Goal: Transaction & Acquisition: Purchase product/service

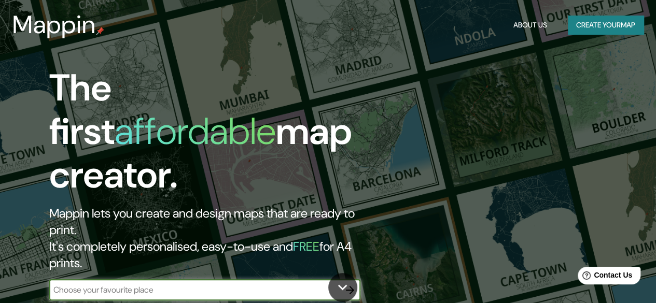
click at [207, 280] on div "​" at bounding box center [204, 290] width 311 height 21
click at [212, 284] on input "text" at bounding box center [194, 290] width 290 height 12
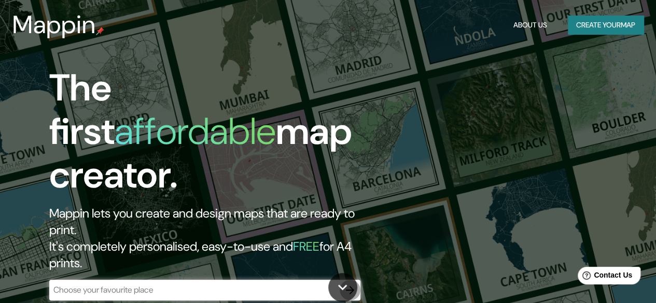
click at [356, 280] on button "button" at bounding box center [350, 290] width 21 height 21
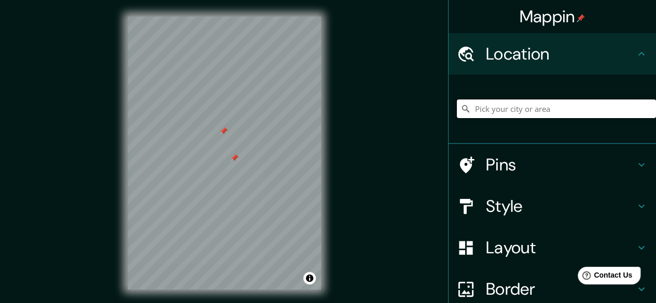
click at [556, 111] on input "Pick your city or area" at bounding box center [556, 109] width 199 height 19
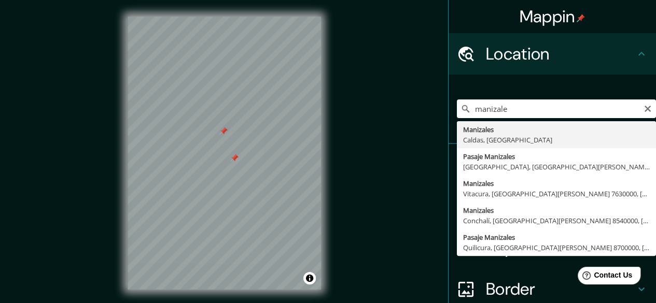
type input "Manizales, Caldas, Colombia"
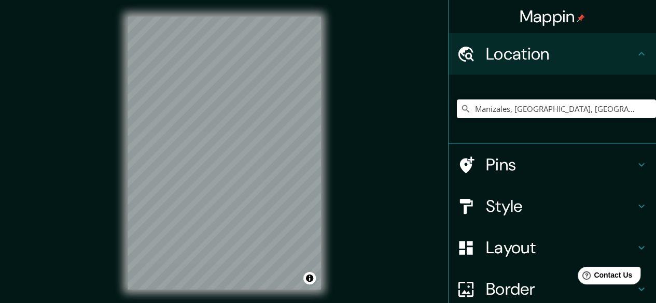
click at [637, 206] on icon at bounding box center [641, 206] width 12 height 12
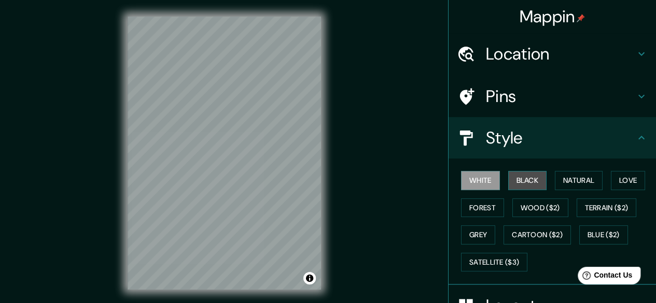
click at [518, 179] on button "Black" at bounding box center [527, 180] width 39 height 19
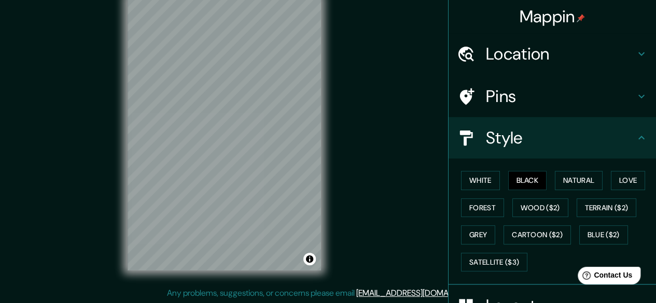
click at [327, 193] on div "© Mapbox © OpenStreetMap Improve this map" at bounding box center [224, 134] width 227 height 307
click at [585, 177] on button "Natural" at bounding box center [579, 180] width 48 height 19
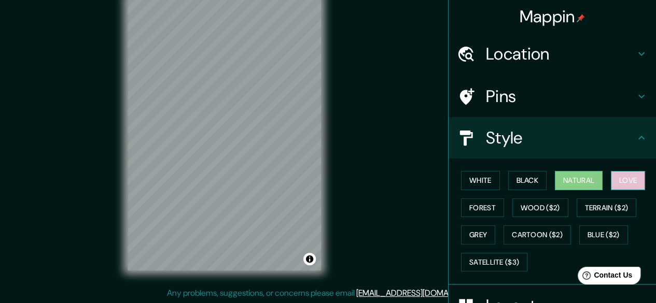
click at [624, 184] on button "Love" at bounding box center [628, 180] width 34 height 19
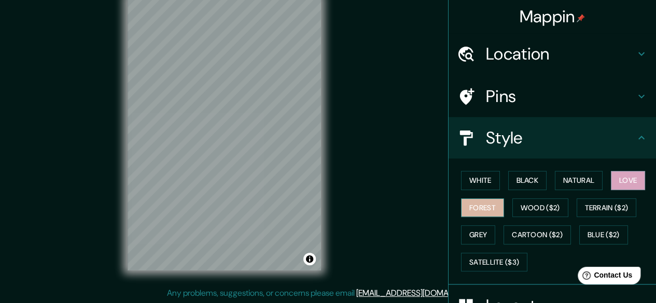
click at [473, 201] on button "Forest" at bounding box center [482, 208] width 43 height 19
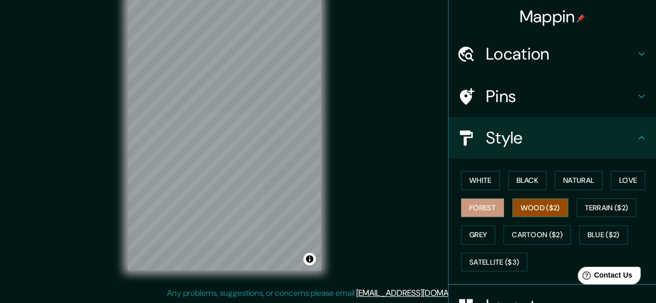
click at [529, 211] on button "Wood ($2)" at bounding box center [540, 208] width 56 height 19
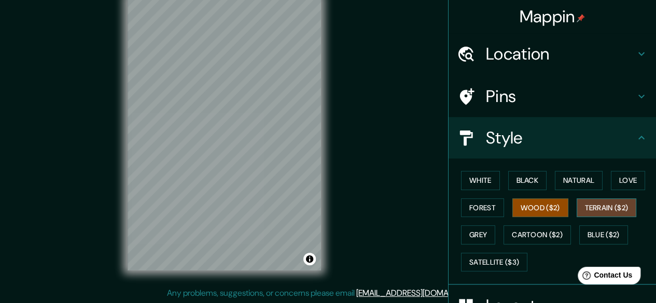
click at [592, 212] on button "Terrain ($2)" at bounding box center [607, 208] width 60 height 19
click at [472, 233] on button "Grey" at bounding box center [478, 235] width 34 height 19
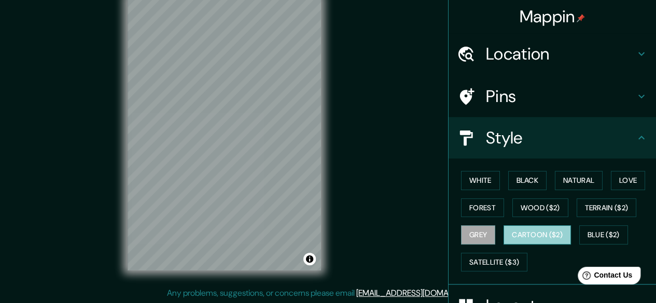
click at [520, 232] on button "Cartoon ($2)" at bounding box center [537, 235] width 67 height 19
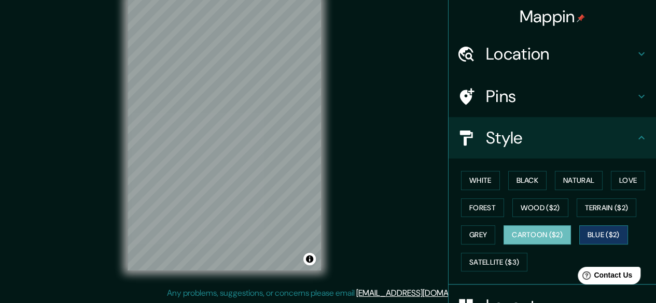
click at [584, 229] on button "Blue ($2)" at bounding box center [603, 235] width 49 height 19
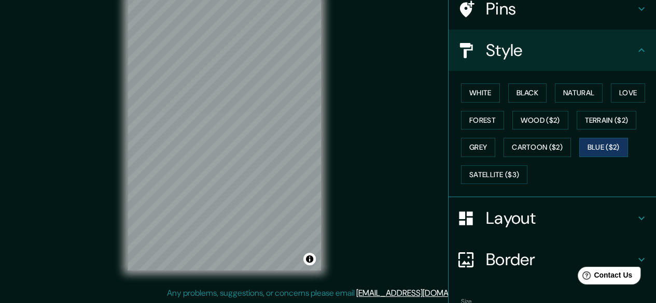
scroll to position [104, 0]
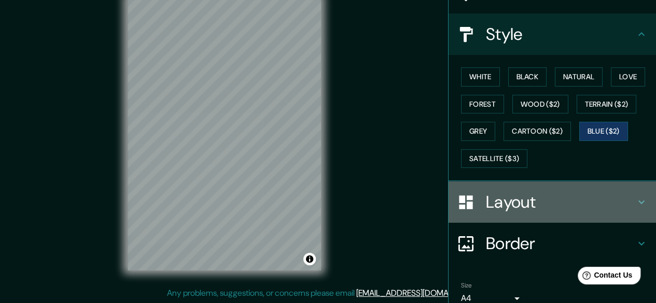
click at [627, 204] on h4 "Layout" at bounding box center [560, 202] width 149 height 21
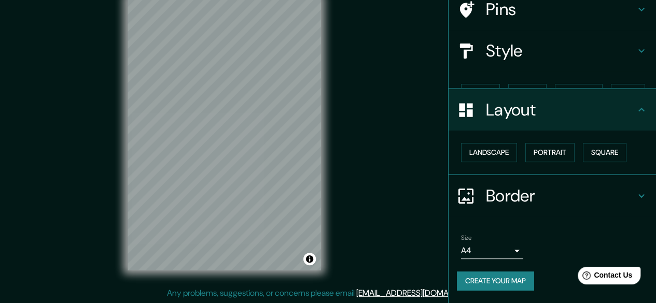
scroll to position [68, 0]
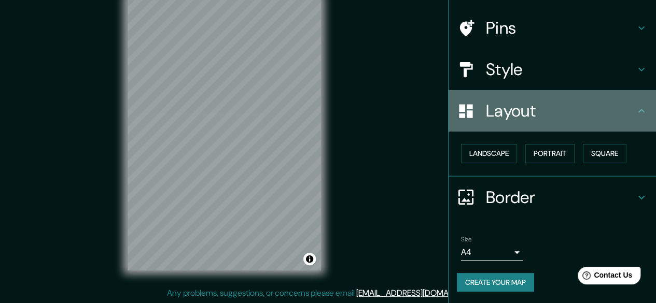
click at [635, 116] on icon at bounding box center [641, 111] width 12 height 12
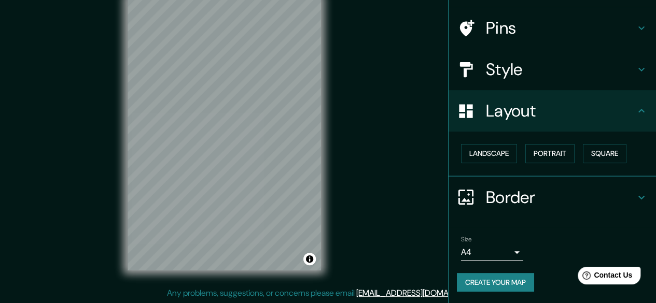
click at [353, 159] on div "Mappin Location Manizales, Caldas, Colombia Pins Style Layout Landscape Portrai…" at bounding box center [328, 142] width 656 height 323
click at [590, 158] on button "Square" at bounding box center [605, 153] width 44 height 19
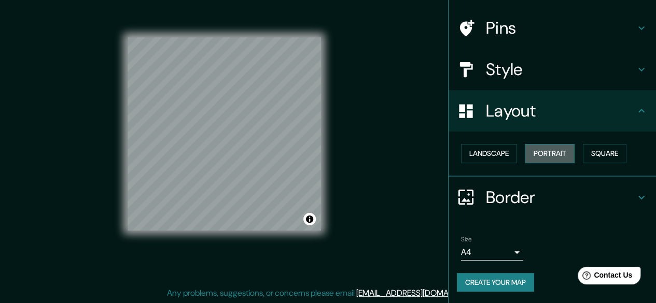
click at [561, 150] on button "Portrait" at bounding box center [549, 153] width 49 height 19
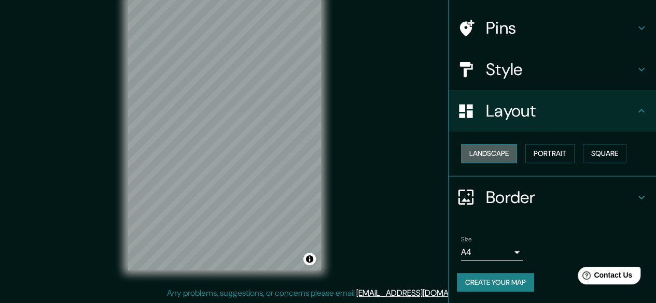
click at [496, 152] on button "Landscape" at bounding box center [489, 153] width 56 height 19
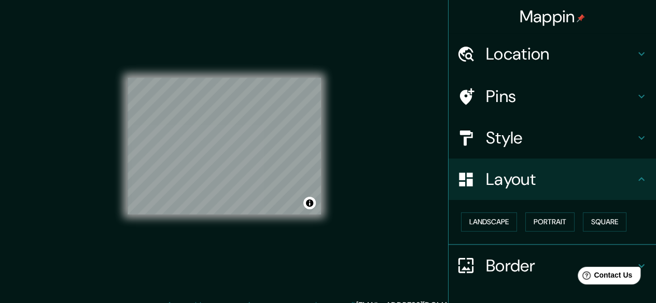
scroll to position [0, 0]
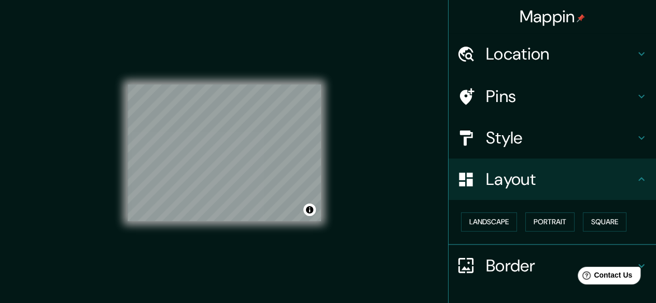
click at [374, 191] on div "Mappin Location Manizales, Caldas, Colombia Pins Style Layout Landscape Portrai…" at bounding box center [328, 161] width 656 height 323
click at [386, 161] on div "Mappin Location Manizales, Caldas, Colombia Pins Style Layout Landscape Portrai…" at bounding box center [328, 161] width 656 height 323
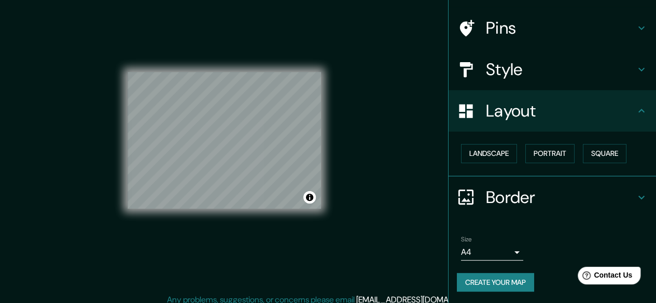
scroll to position [19, 0]
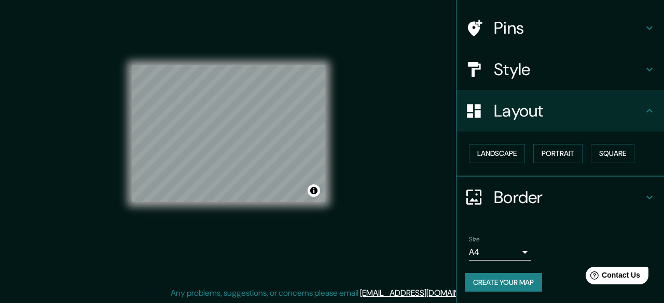
click at [507, 252] on body "Mappin Location Manizales, Caldas, Colombia Pins Style Layout Landscape Portrai…" at bounding box center [332, 132] width 664 height 303
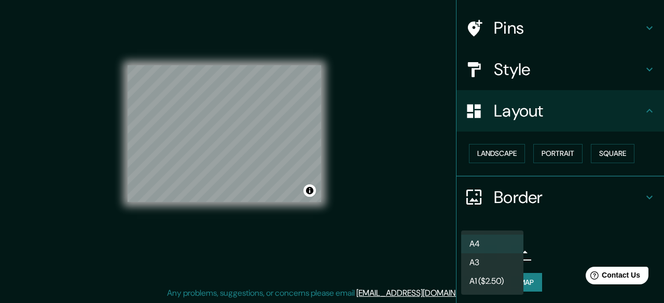
click at [507, 260] on li "A3" at bounding box center [492, 263] width 62 height 19
type input "a4"
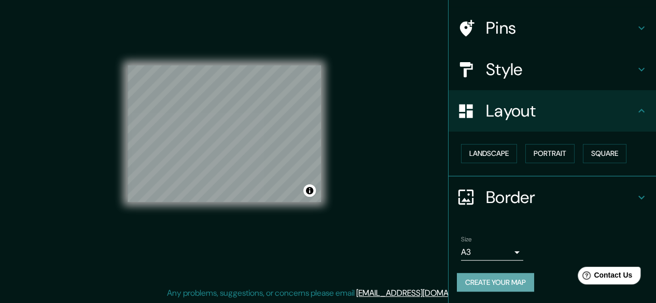
click at [498, 276] on button "Create your map" at bounding box center [495, 282] width 77 height 19
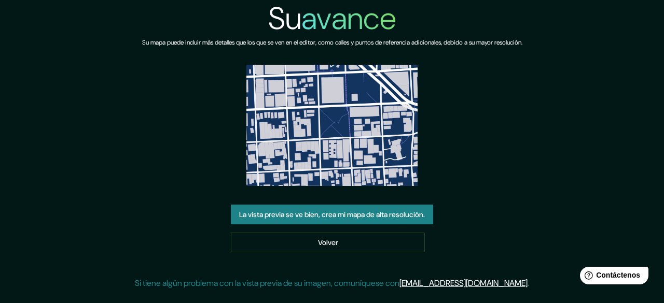
click at [509, 127] on div "Su avance Su mapa puede incluir más detalles que los que se ven en el editor, c…" at bounding box center [332, 149] width 394 height 298
click at [392, 214] on font "La vista previa se ve bien, crea mi mapa de alta resolución." at bounding box center [332, 214] width 186 height 9
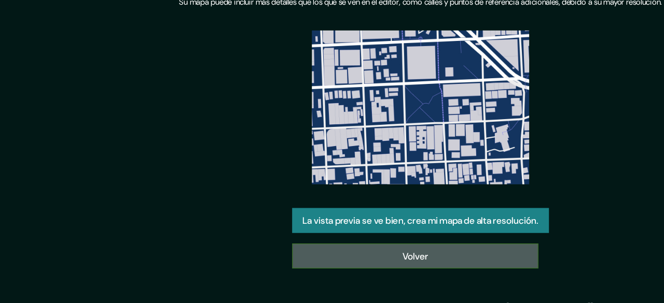
click at [379, 234] on link "Volver" at bounding box center [328, 243] width 194 height 20
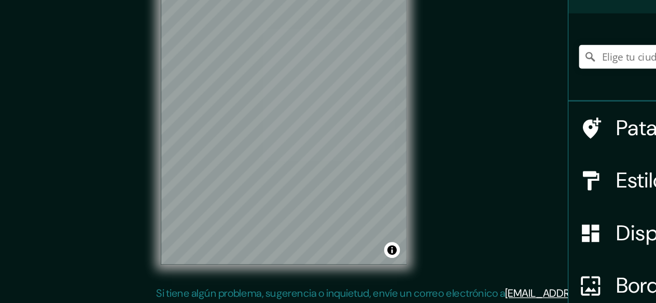
scroll to position [17, 0]
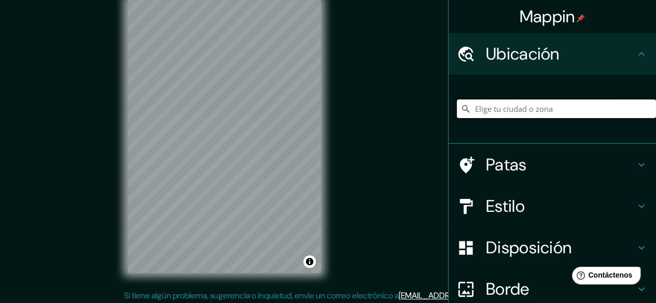
click at [499, 108] on input "Elige tu ciudad o zona" at bounding box center [556, 109] width 199 height 19
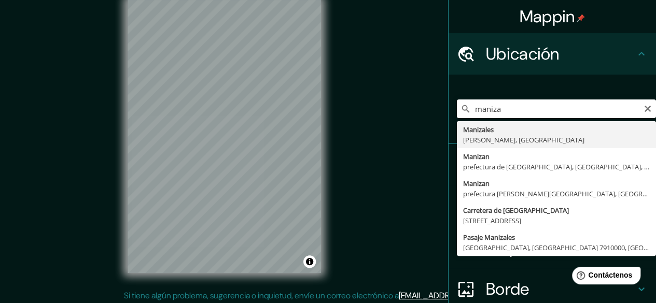
type input "Manizales, Caldas, Colombia"
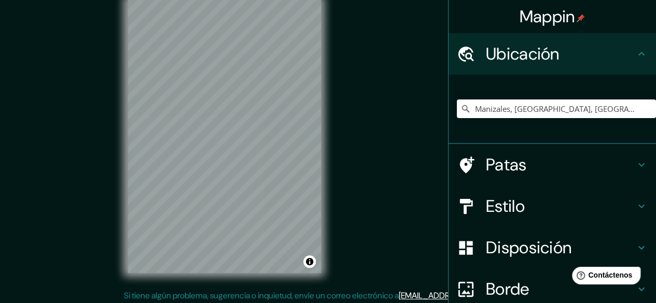
click at [638, 207] on icon at bounding box center [641, 207] width 6 height 4
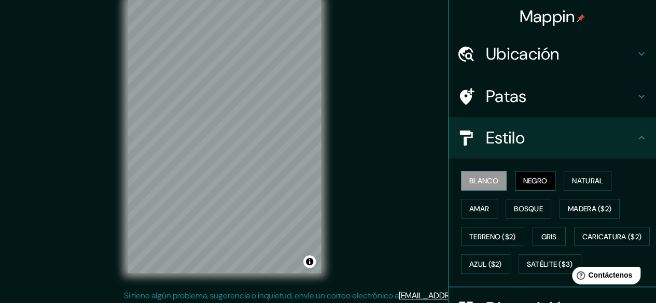
click at [536, 185] on font "Negro" at bounding box center [535, 180] width 24 height 9
click at [510, 264] on button "Azul ($2)" at bounding box center [485, 265] width 49 height 20
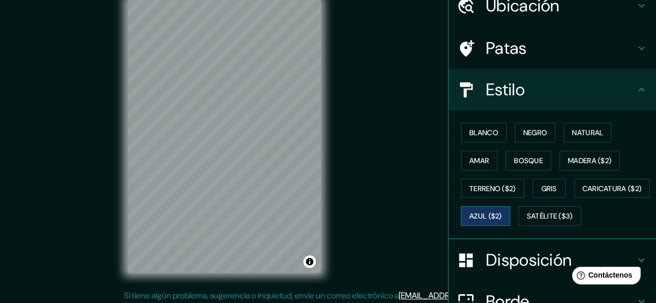
scroll to position [156, 0]
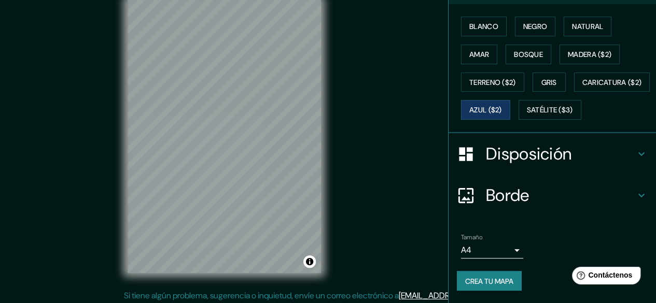
click at [621, 164] on h4 "Disposición" at bounding box center [560, 154] width 149 height 21
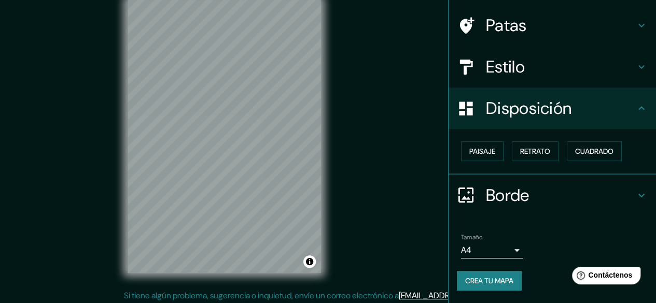
scroll to position [70, 0]
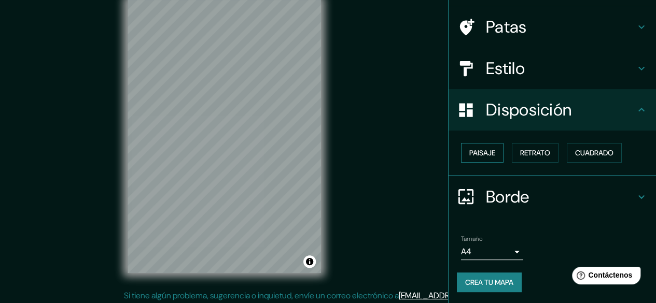
click at [481, 161] on button "Paisaje" at bounding box center [482, 153] width 43 height 20
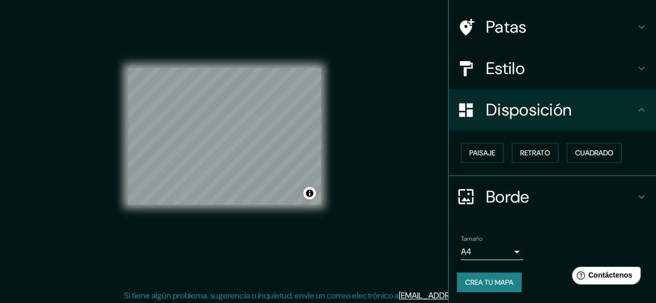
click at [534, 163] on div "Paisaje Retrato Cuadrado" at bounding box center [556, 153] width 199 height 28
click at [531, 164] on div "Paisaje Retrato Cuadrado" at bounding box center [556, 153] width 199 height 28
click at [534, 166] on div "Paisaje Retrato Cuadrado" at bounding box center [552, 154] width 207 height 46
click at [532, 157] on font "Retrato" at bounding box center [535, 152] width 30 height 13
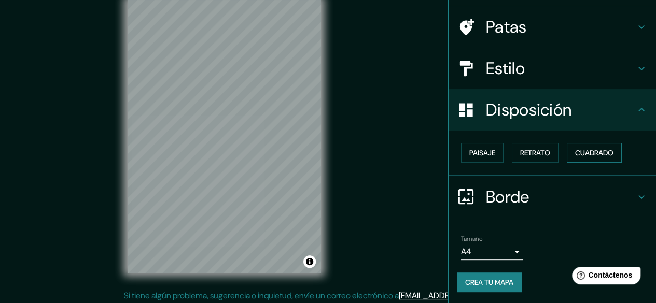
click at [577, 151] on font "Cuadrado" at bounding box center [594, 152] width 38 height 9
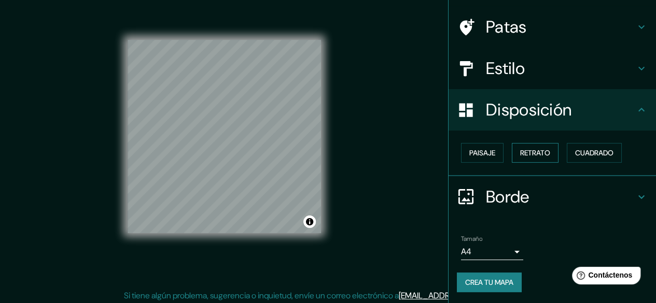
click at [542, 154] on font "Retrato" at bounding box center [535, 152] width 30 height 9
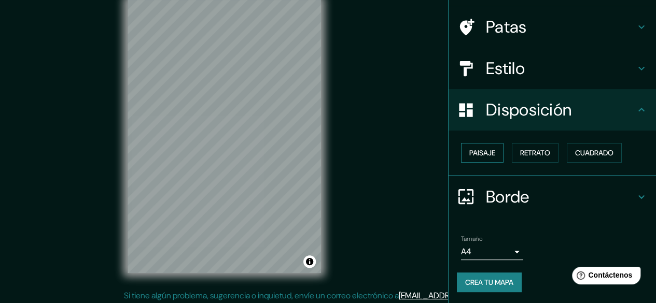
click at [471, 151] on font "Paisaje" at bounding box center [482, 152] width 26 height 9
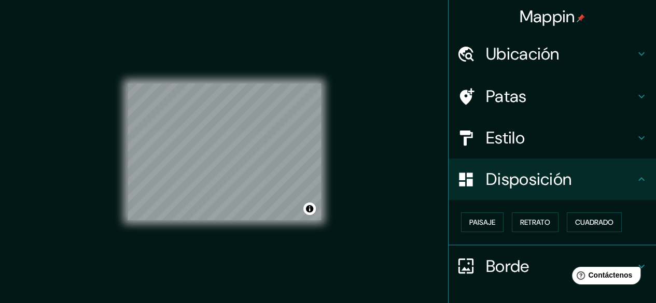
scroll to position [0, 0]
click at [609, 140] on h4 "Estilo" at bounding box center [560, 138] width 149 height 21
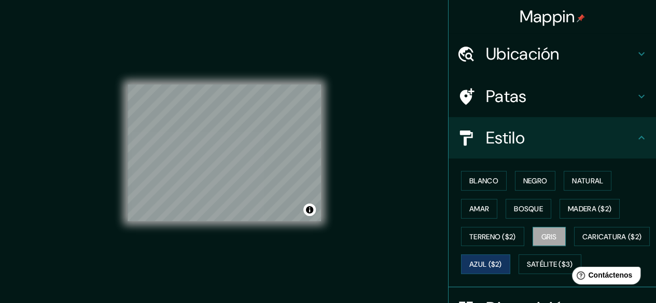
click at [559, 235] on button "Gris" at bounding box center [549, 237] width 33 height 20
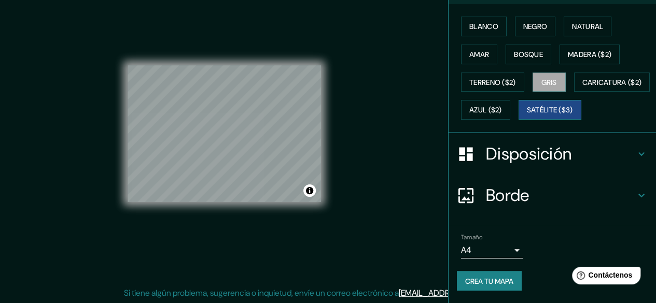
scroll to position [179, 0]
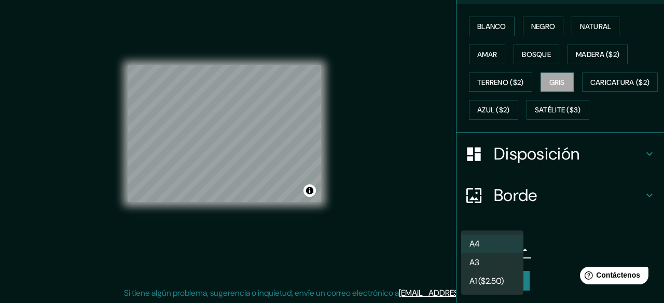
click at [497, 249] on body "Mappin Ubicación Manizales, Caldas, Colombia Patas Estilo Blanco Negro Natural …" at bounding box center [332, 132] width 664 height 303
click at [488, 267] on li "A3" at bounding box center [492, 263] width 62 height 19
type input "a4"
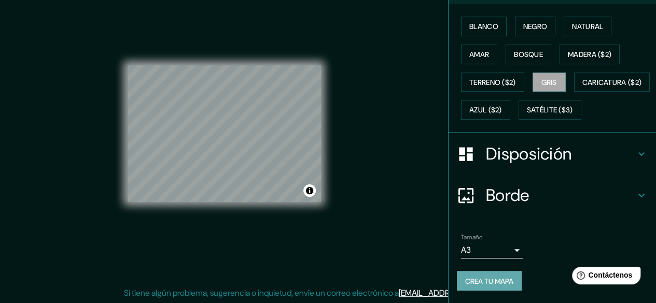
click at [473, 277] on font "Crea tu mapa" at bounding box center [489, 280] width 48 height 9
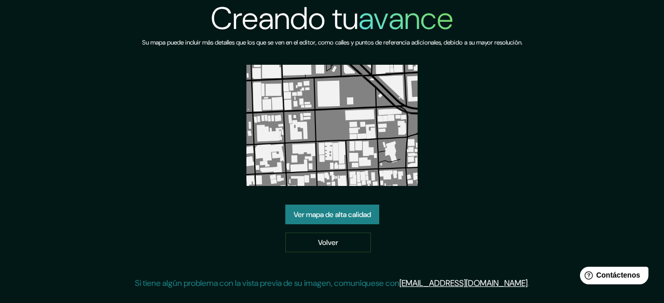
click at [362, 213] on font "Ver mapa de alta calidad" at bounding box center [332, 214] width 77 height 9
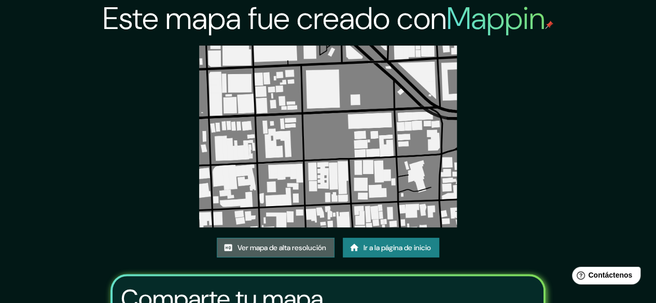
click at [260, 245] on font "Ver mapa de alta resolución" at bounding box center [282, 247] width 89 height 9
